Goal: Task Accomplishment & Management: Manage account settings

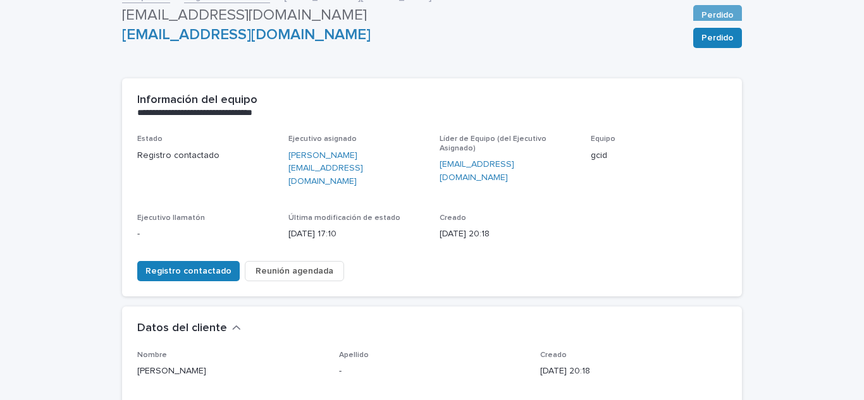
drag, startPoint x: 197, startPoint y: 101, endPoint x: 201, endPoint y: 107, distance: 7.7
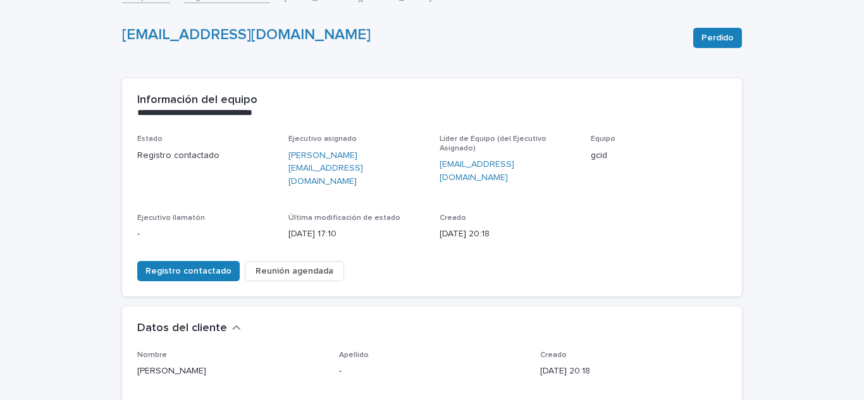
scroll to position [63, 0]
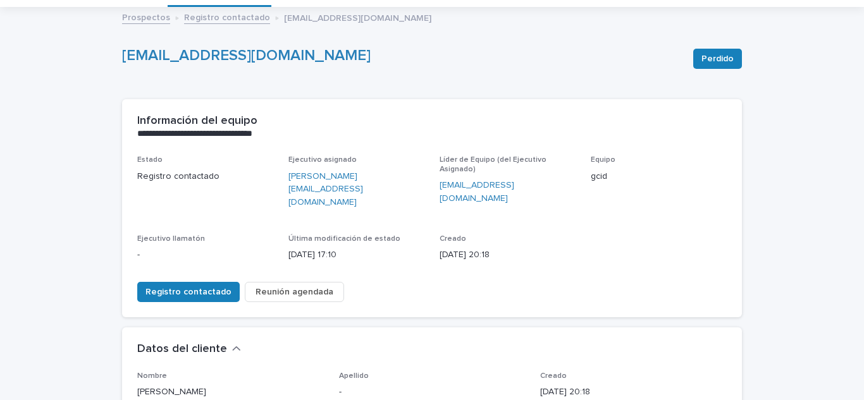
drag, startPoint x: 201, startPoint y: 107, endPoint x: 136, endPoint y: 20, distance: 108.9
click at [136, 20] on font "Prospectos" at bounding box center [146, 17] width 48 height 9
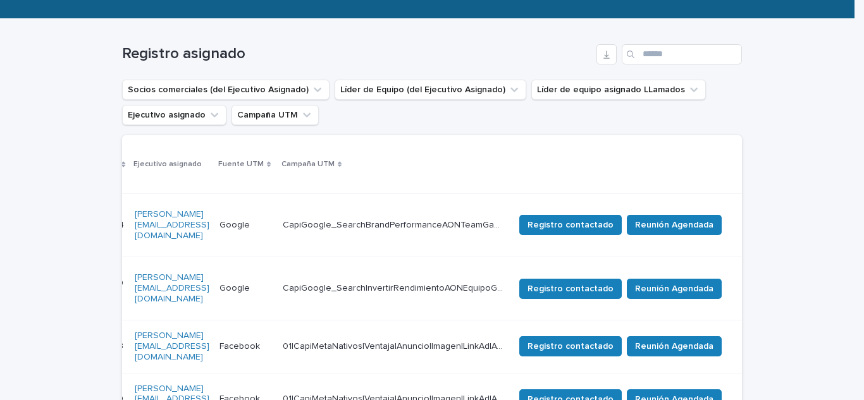
scroll to position [178, 0]
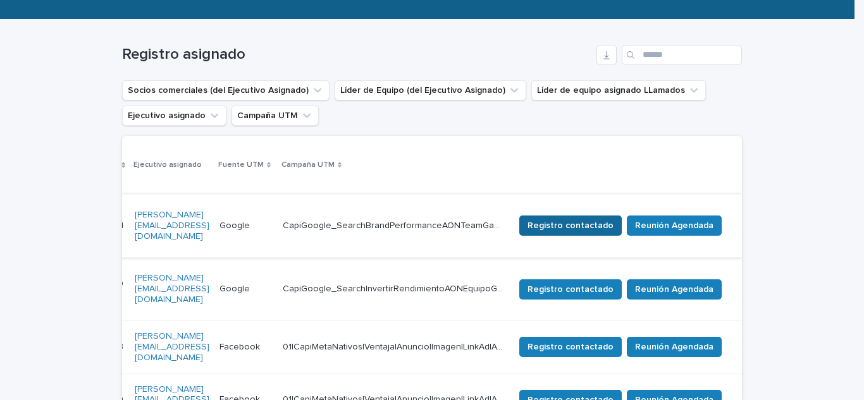
click at [613, 227] on font "Registro contactado" at bounding box center [570, 225] width 86 height 9
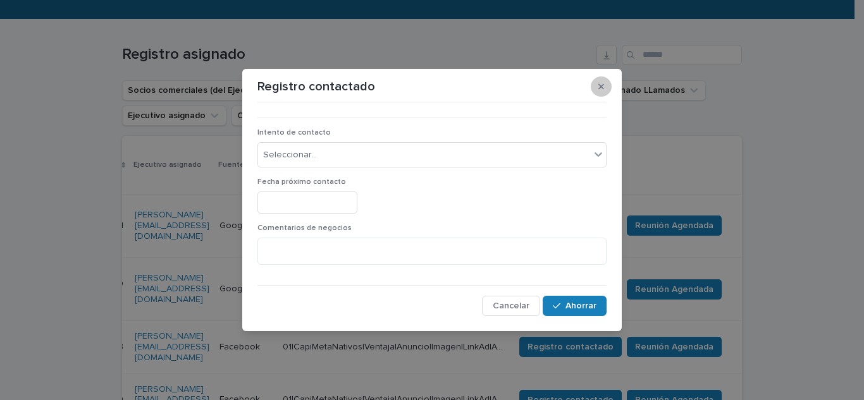
click at [599, 93] on button "button" at bounding box center [600, 86] width 21 height 20
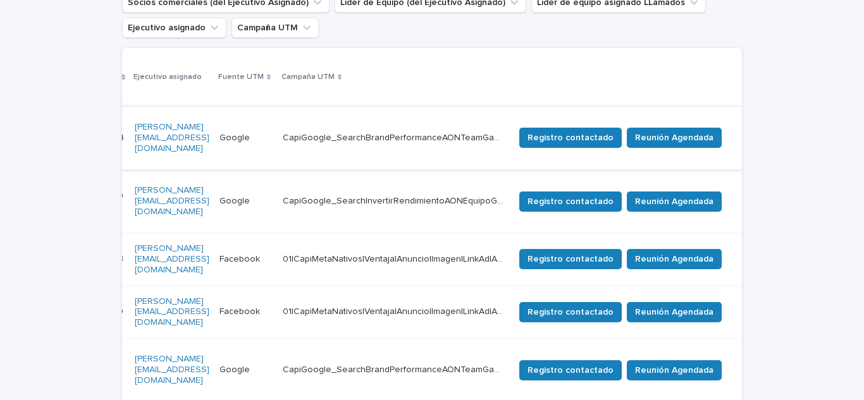
scroll to position [284, 0]
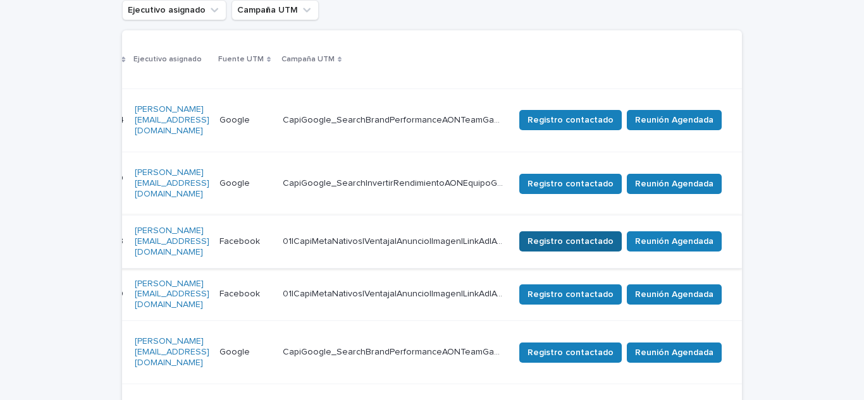
click at [613, 237] on font "Registro contactado" at bounding box center [570, 241] width 86 height 9
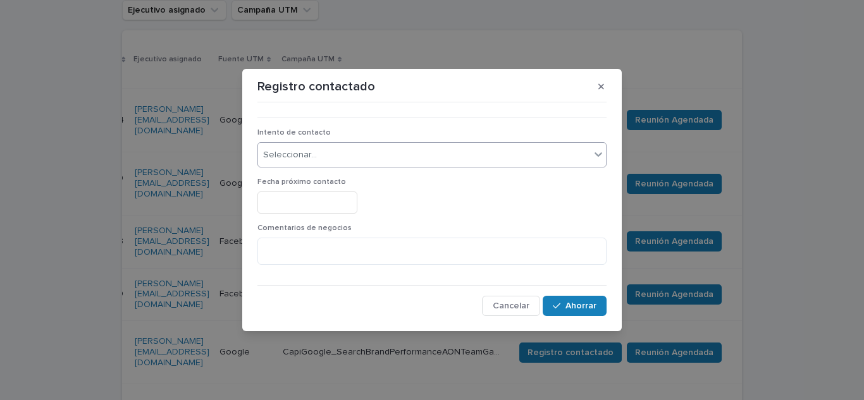
click at [554, 164] on div "Seleccionar..." at bounding box center [424, 155] width 332 height 21
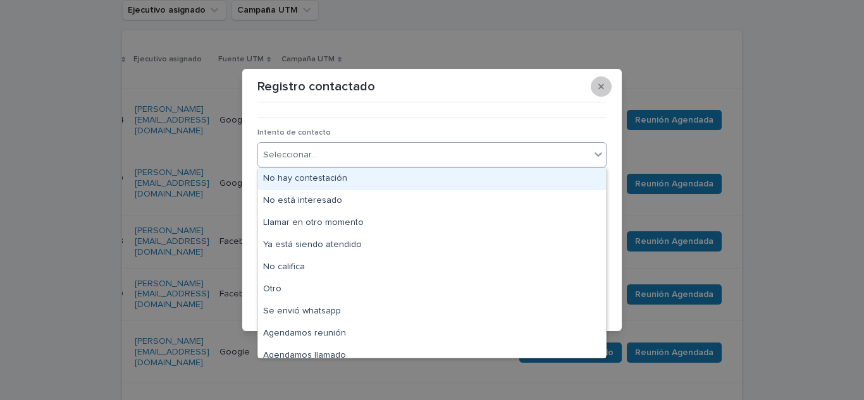
click at [602, 87] on icon "button" at bounding box center [601, 86] width 6 height 6
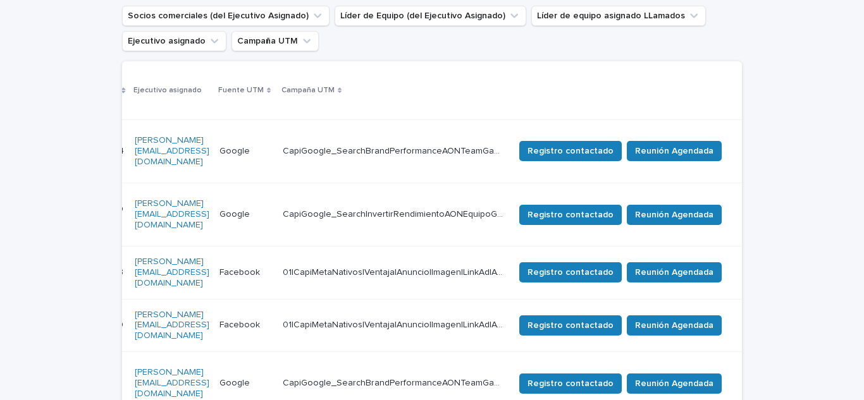
scroll to position [242, 0]
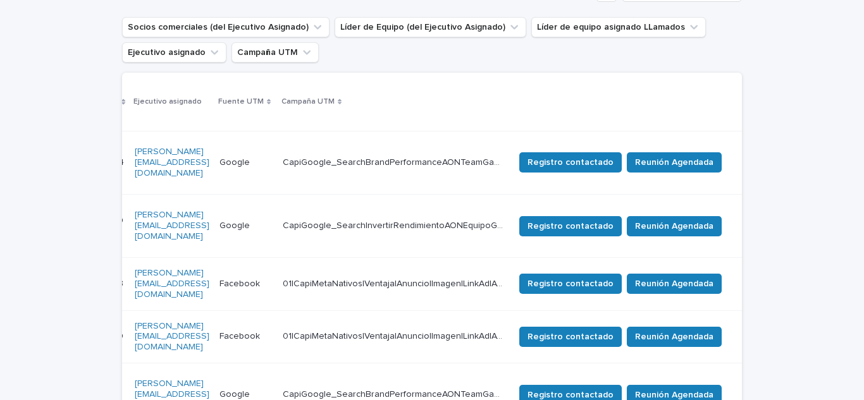
click at [446, 197] on td "CapiGoogle_SearchInvertirRendimientoAONEquipoGabiCid CapiGoogle_SearchInvertirR…" at bounding box center [393, 225] width 231 height 63
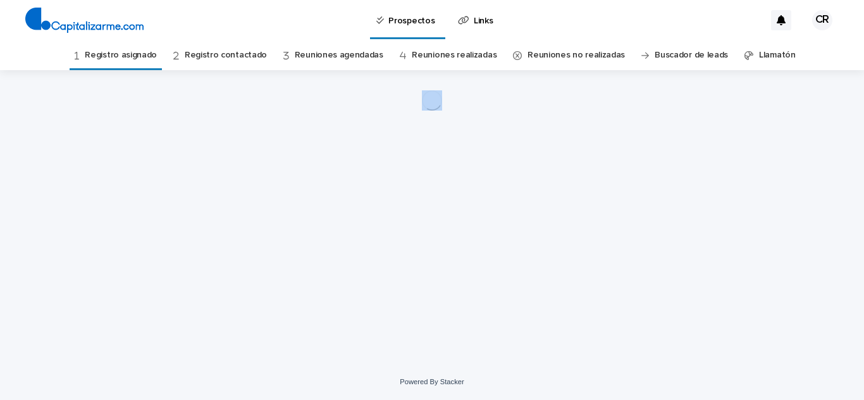
click at [40, 175] on div "Loading... Saving… Loading... Saving…" at bounding box center [432, 217] width 864 height 294
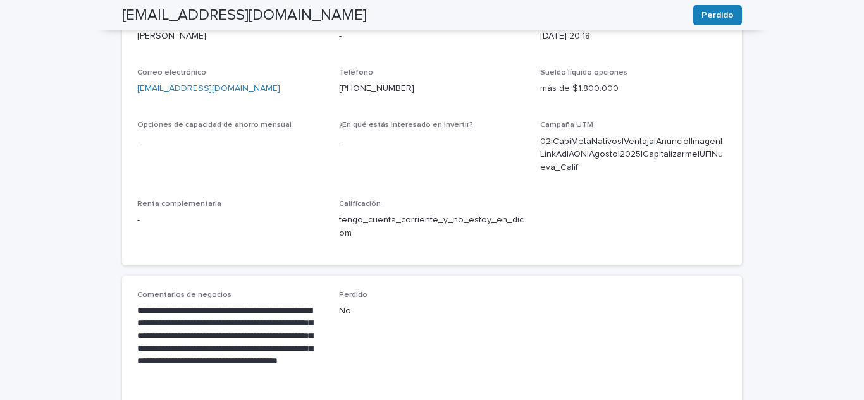
scroll to position [420, 0]
drag, startPoint x: 222, startPoint y: 295, endPoint x: 129, endPoint y: 297, distance: 93.0
copy font "**********"
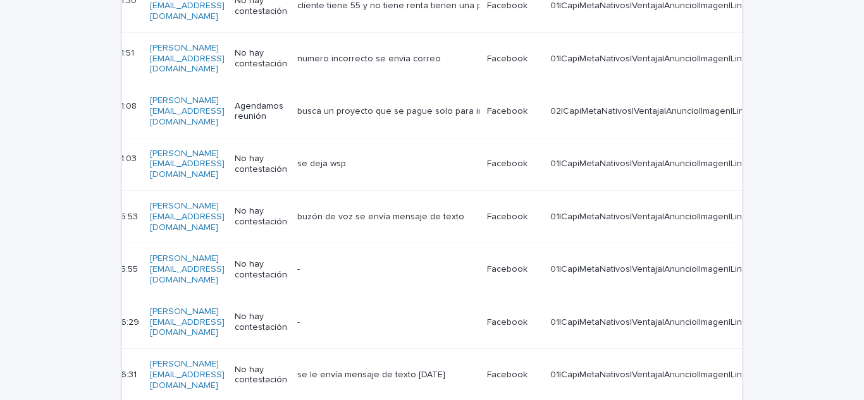
scroll to position [799, 0]
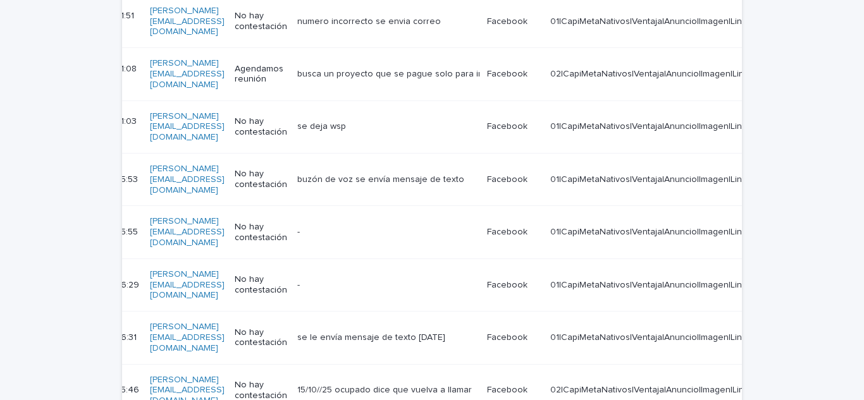
drag, startPoint x: 517, startPoint y: 248, endPoint x: 443, endPoint y: 248, distance: 74.0
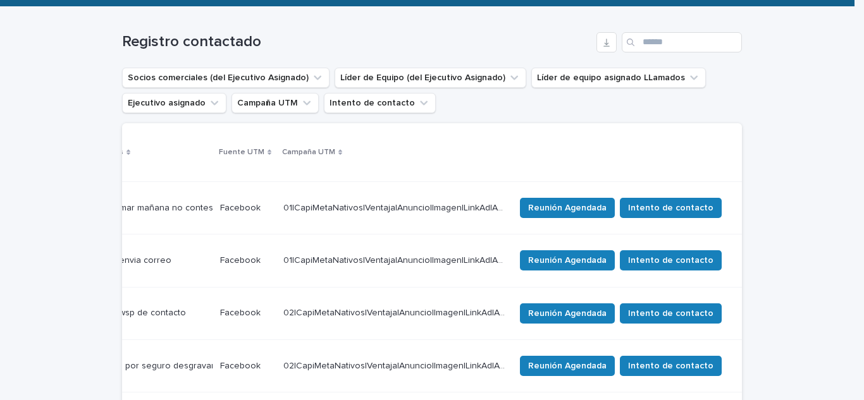
scroll to position [188, 0]
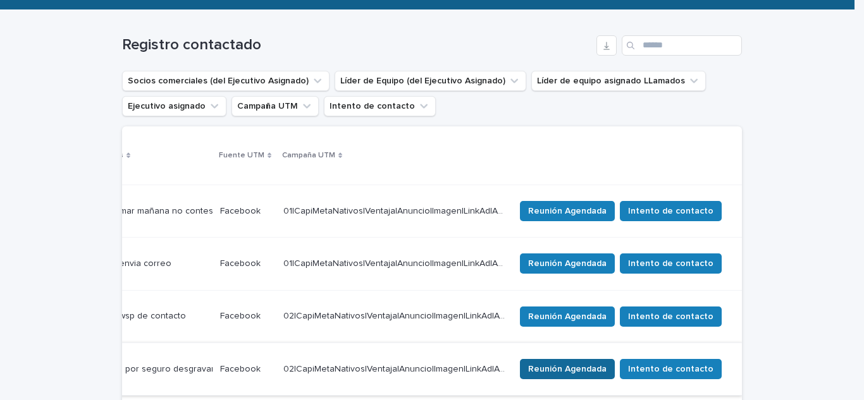
click at [575, 363] on span "Reunión Agendada" at bounding box center [567, 369] width 78 height 13
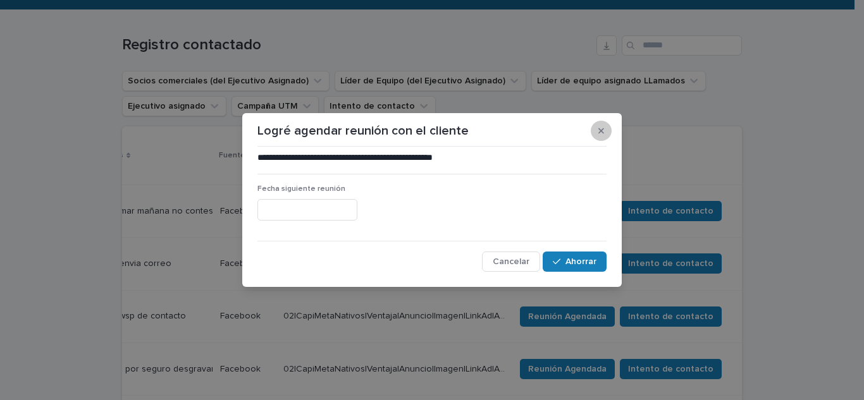
click at [607, 138] on button "button" at bounding box center [600, 131] width 21 height 20
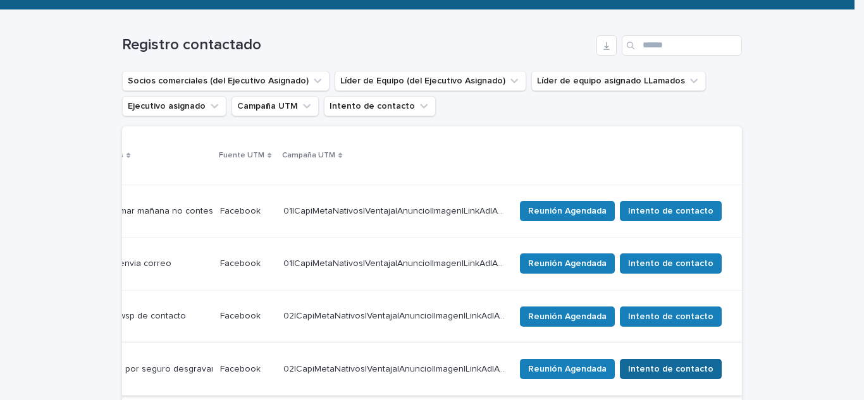
click at [654, 365] on font "Intento de contacto" at bounding box center [670, 369] width 85 height 9
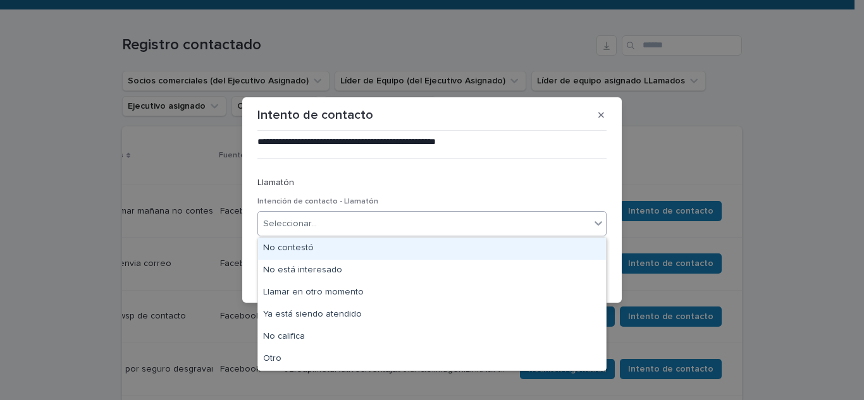
click at [587, 231] on div "Seleccionar..." at bounding box center [424, 224] width 332 height 21
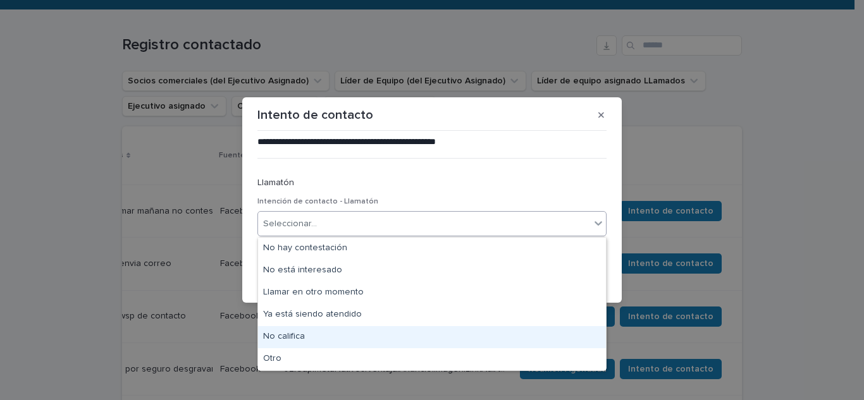
click at [357, 332] on div "No califica" at bounding box center [432, 337] width 348 height 22
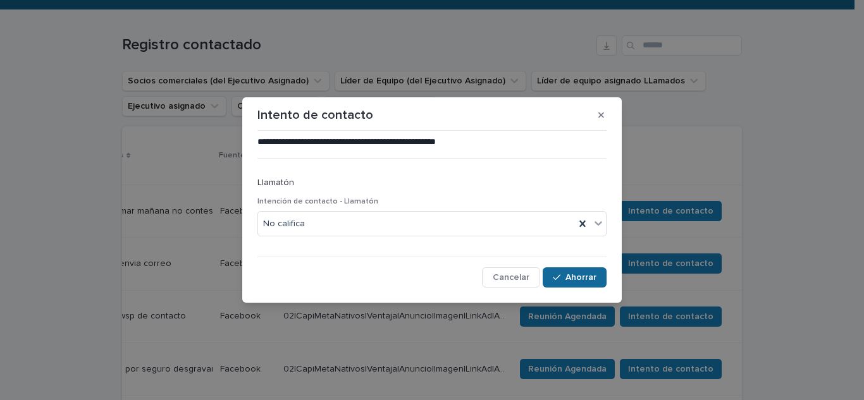
click at [581, 282] on font "Ahorrar" at bounding box center [580, 277] width 31 height 9
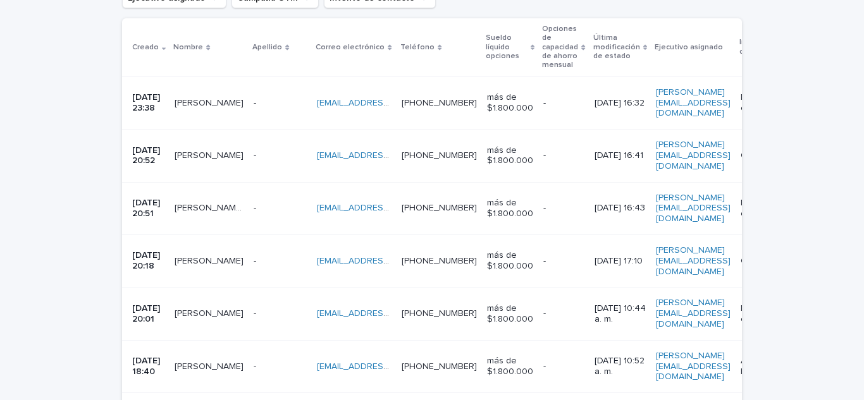
scroll to position [293, 0]
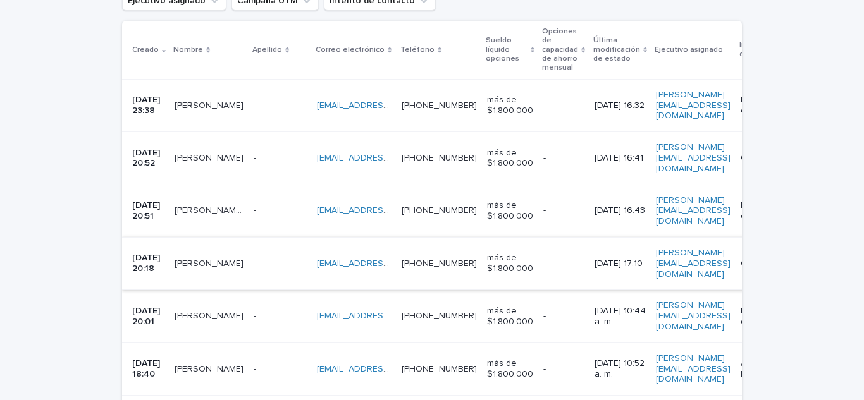
click at [390, 259] on font "[EMAIL_ADDRESS][DOMAIN_NAME]" at bounding box center [388, 263] width 143 height 9
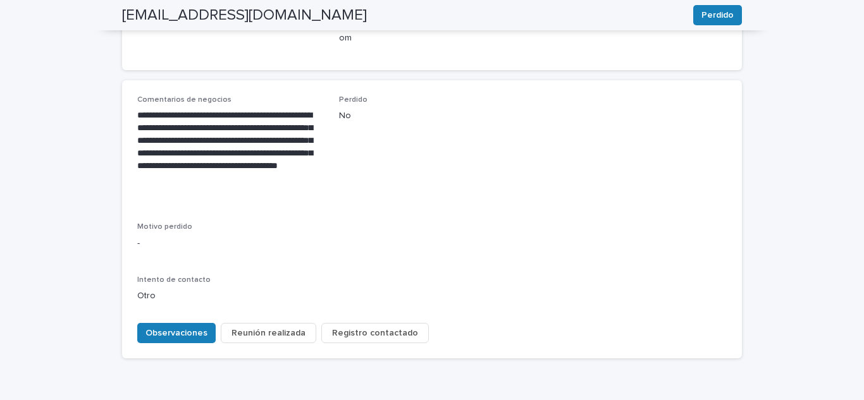
scroll to position [609, 0]
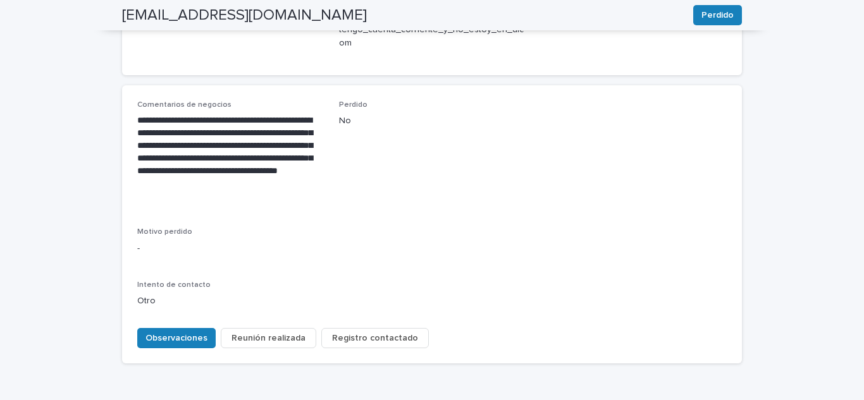
click at [386, 334] on font "Registro contactado" at bounding box center [375, 338] width 86 height 9
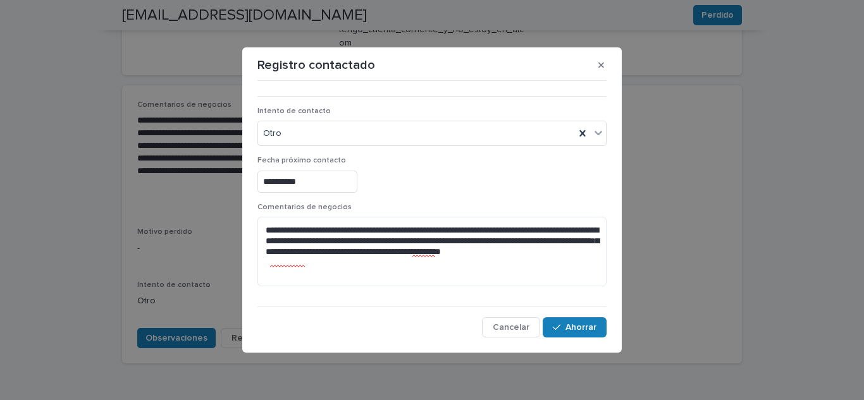
click at [541, 324] on div "Cancelar Ahorrar" at bounding box center [431, 327] width 349 height 20
click at [546, 324] on button "Ahorrar" at bounding box center [574, 327] width 64 height 20
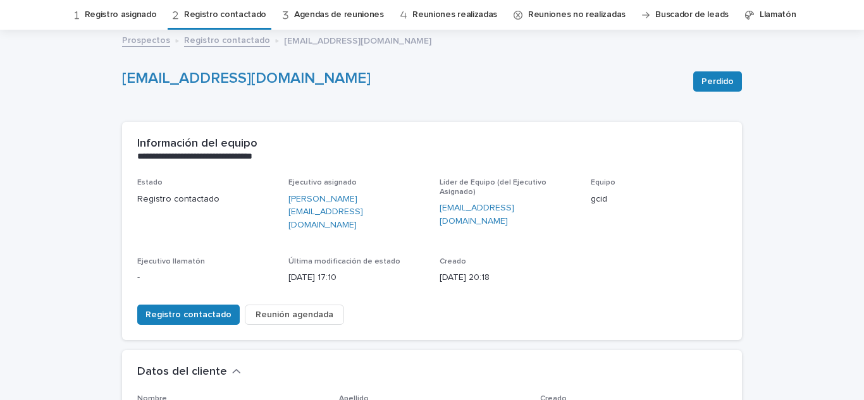
scroll to position [0, 0]
